Goal: Find specific page/section: Find specific page/section

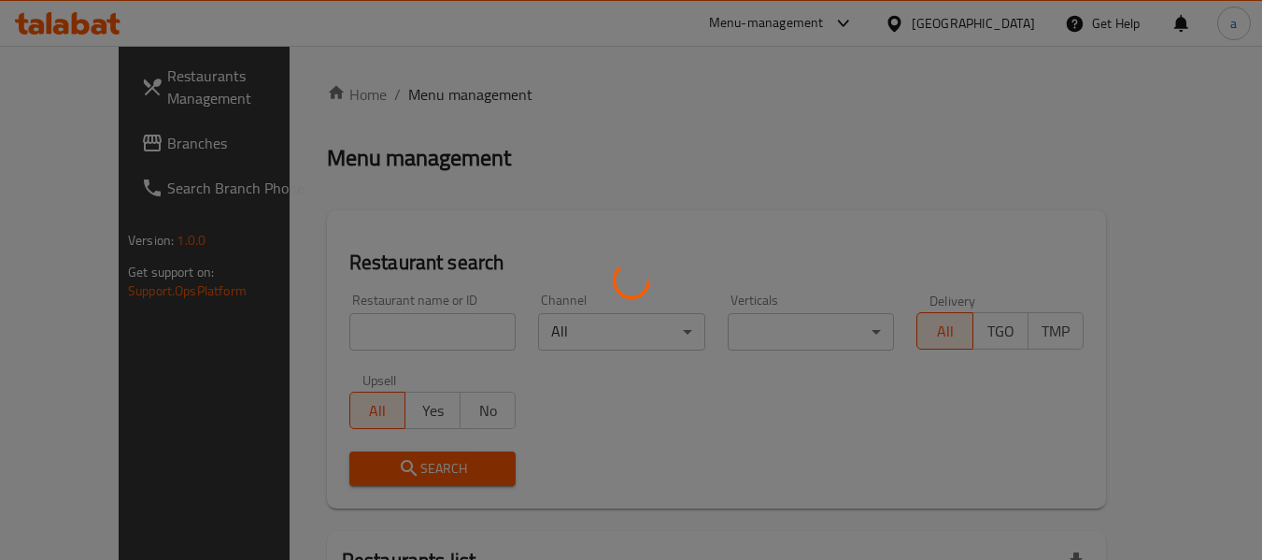
click at [934, 20] on div at bounding box center [631, 280] width 1262 height 560
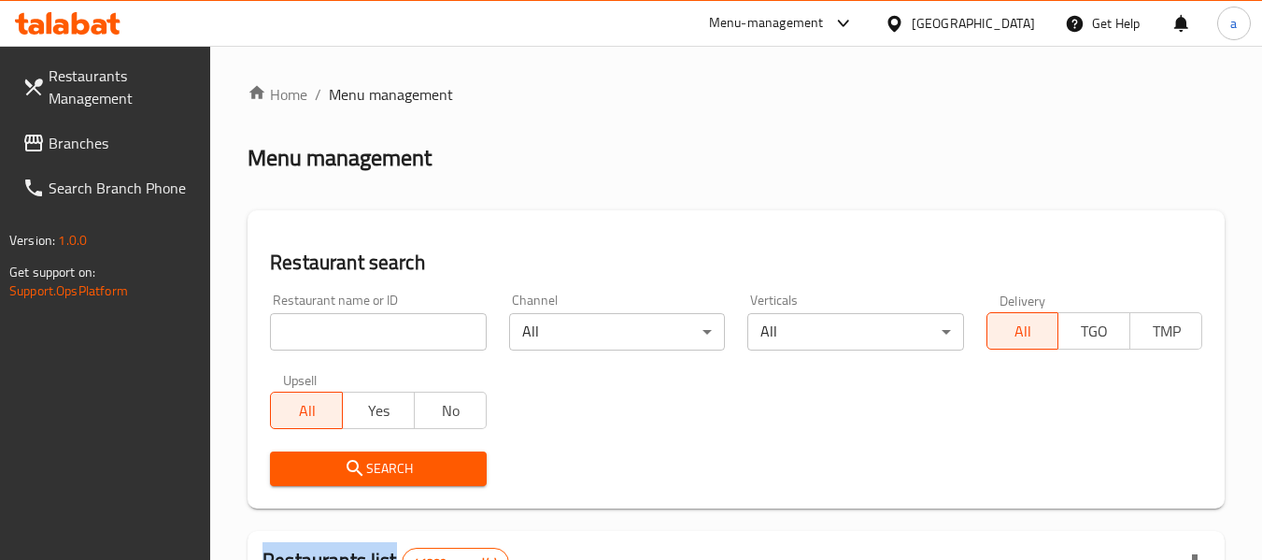
click at [934, 46] on div "​ Menu-management United Arab Emirates Get Help a Restaurants Management Branch…" at bounding box center [631, 303] width 1262 height 514
click at [934, 20] on div "United Arab Emirates" at bounding box center [973, 23] width 123 height 21
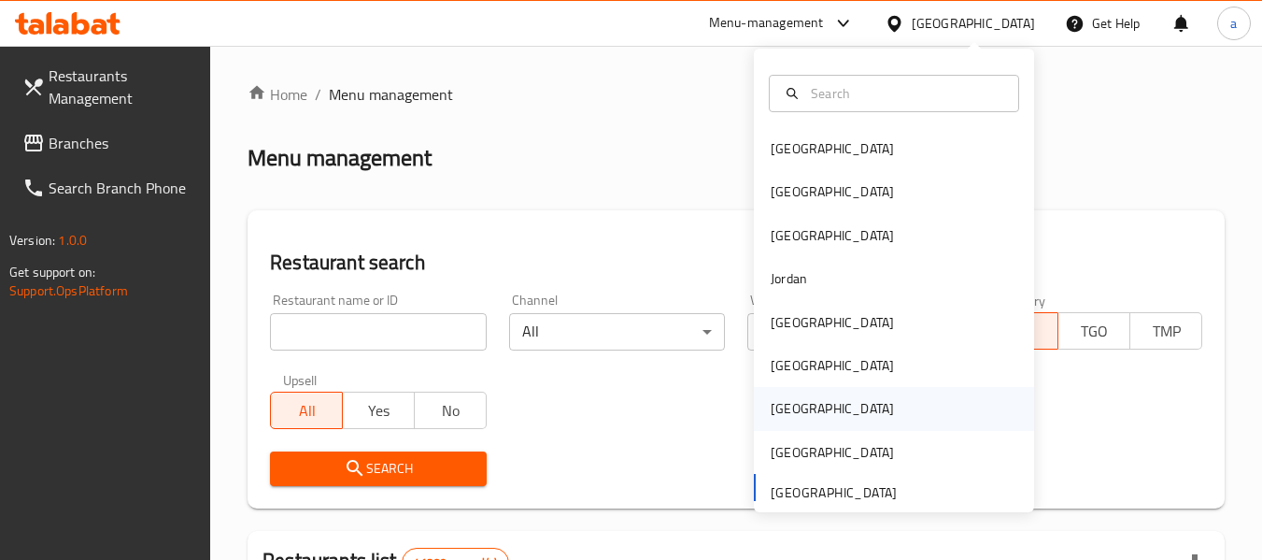
click at [771, 406] on div "Qatar" at bounding box center [832, 408] width 123 height 21
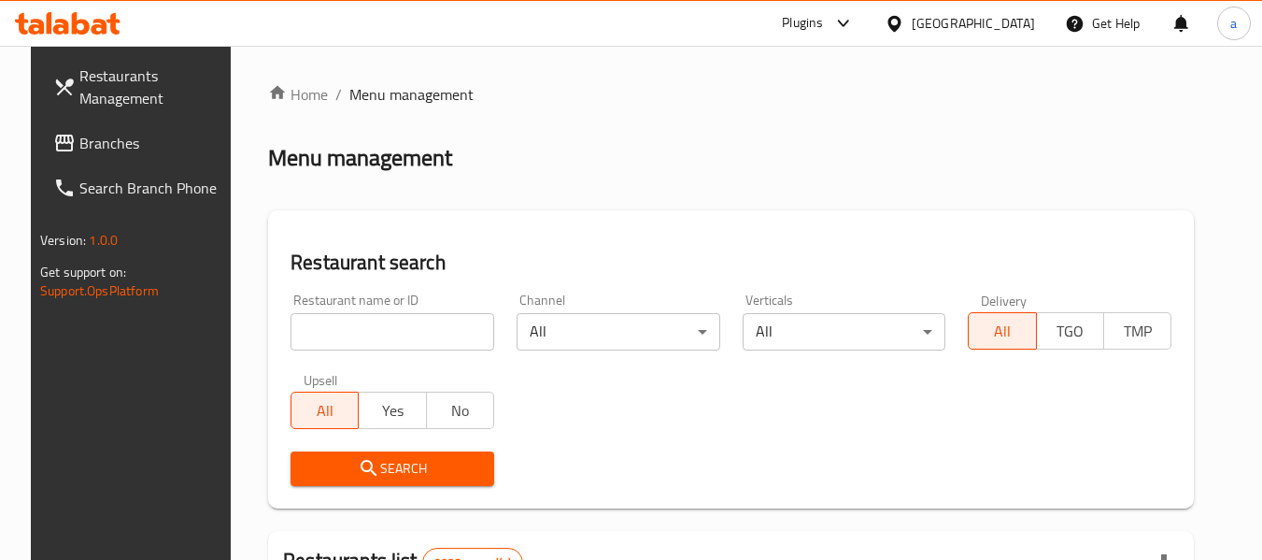
click at [79, 141] on span "Branches" at bounding box center [153, 143] width 148 height 22
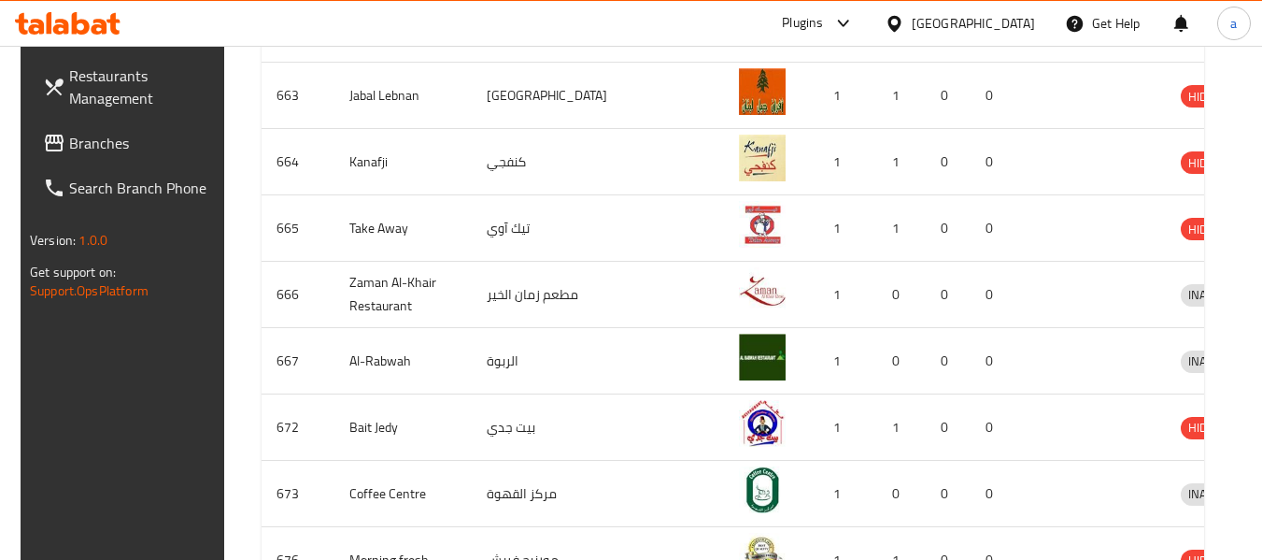
scroll to position [727, 0]
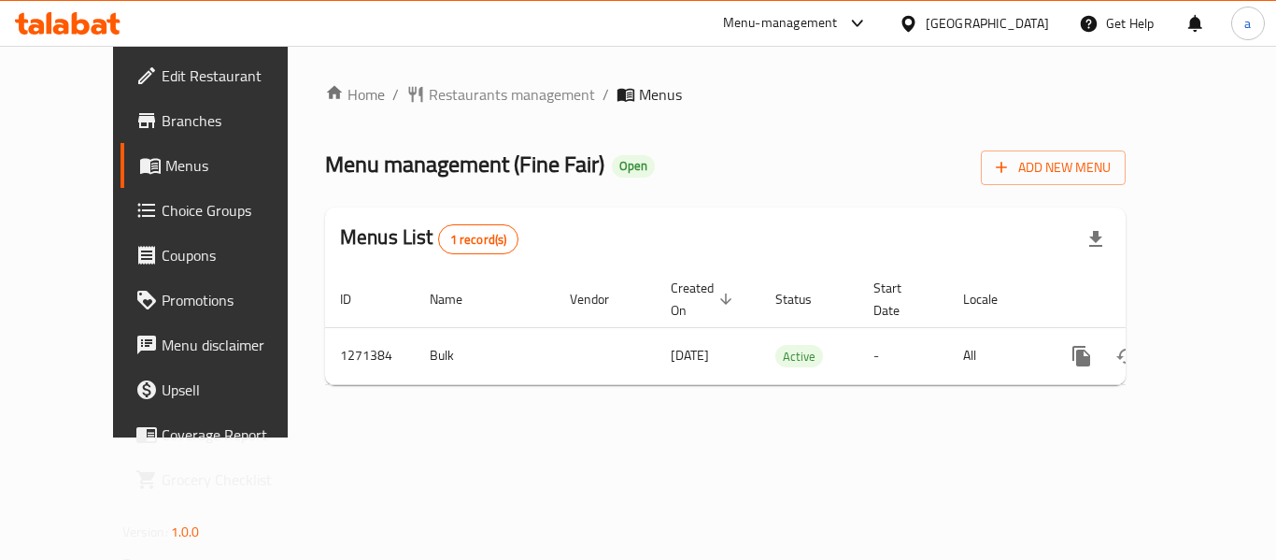
click at [1017, 23] on div "[GEOGRAPHIC_DATA]" at bounding box center [987, 23] width 123 height 21
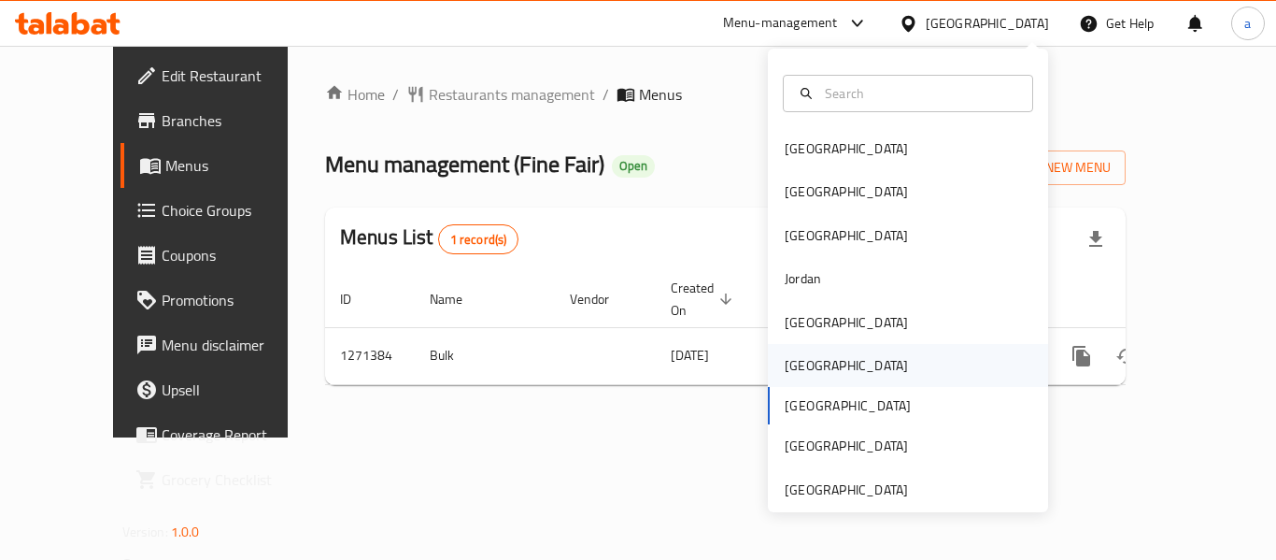
click at [792, 363] on div "[GEOGRAPHIC_DATA]" at bounding box center [846, 365] width 123 height 21
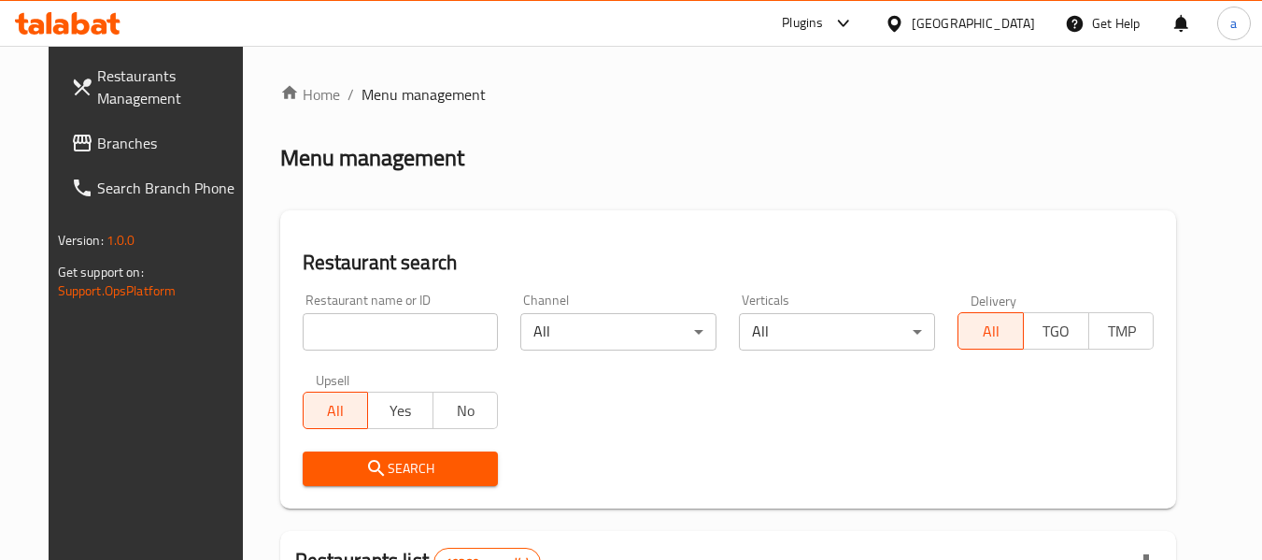
click at [97, 144] on span "Branches" at bounding box center [171, 143] width 148 height 22
